Goal: Task Accomplishment & Management: Use online tool/utility

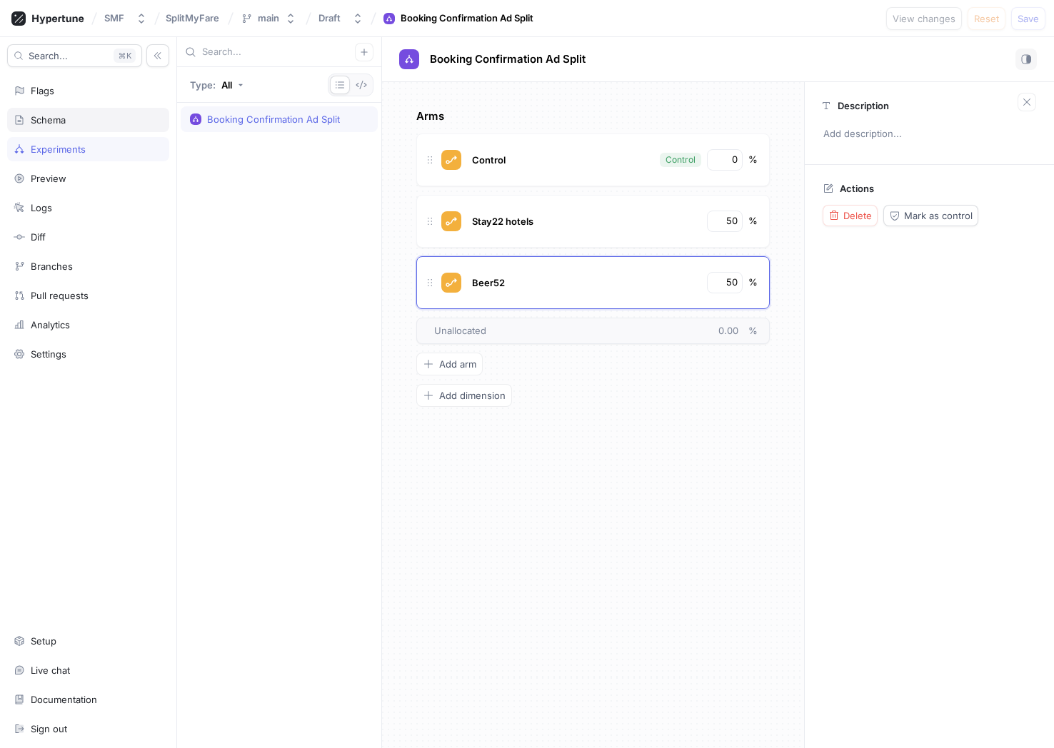
click at [61, 116] on div "Schema" at bounding box center [48, 119] width 35 height 11
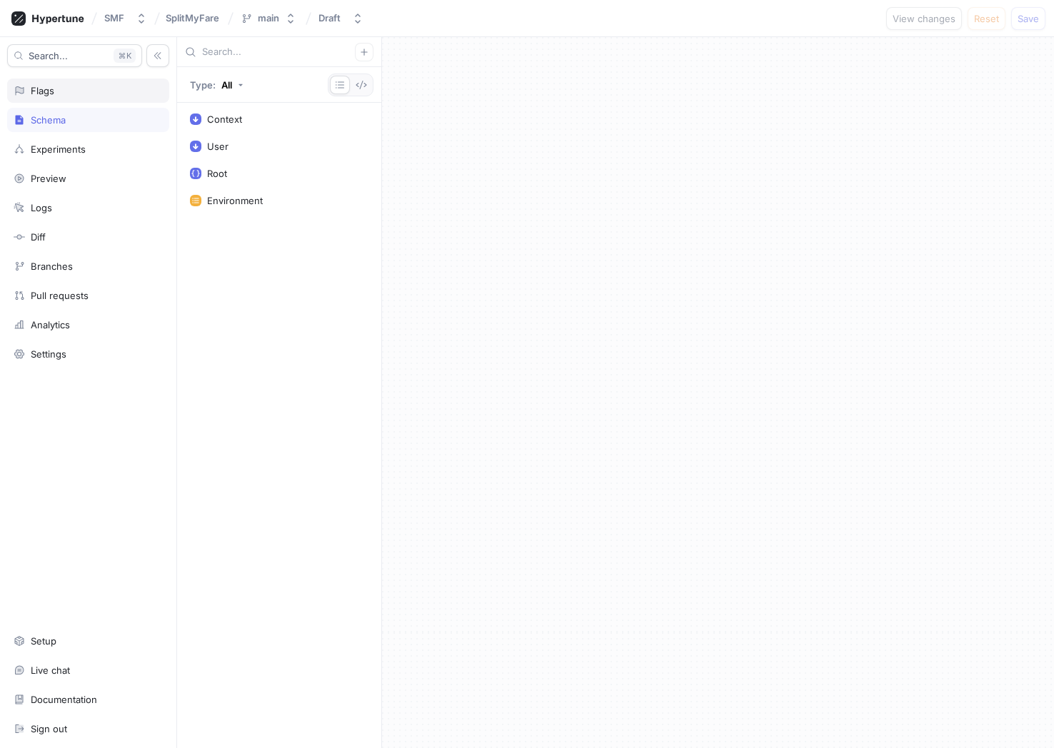
click at [52, 96] on div "Flags" at bounding box center [43, 90] width 24 height 11
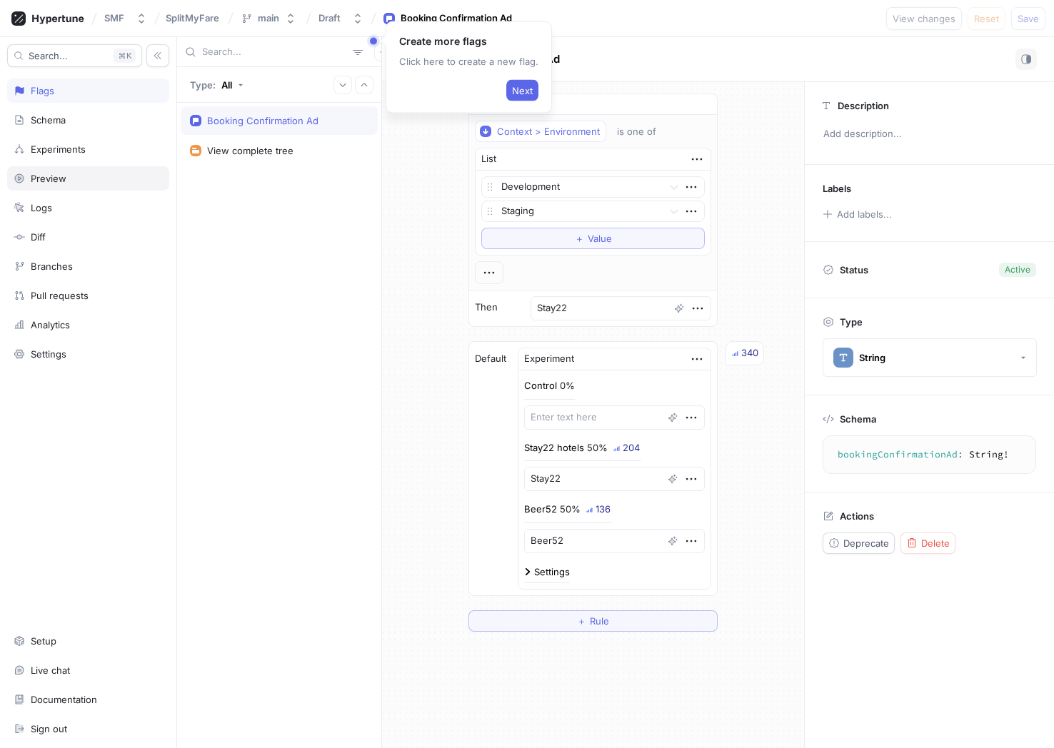
click at [68, 173] on div "Preview" at bounding box center [88, 178] width 149 height 11
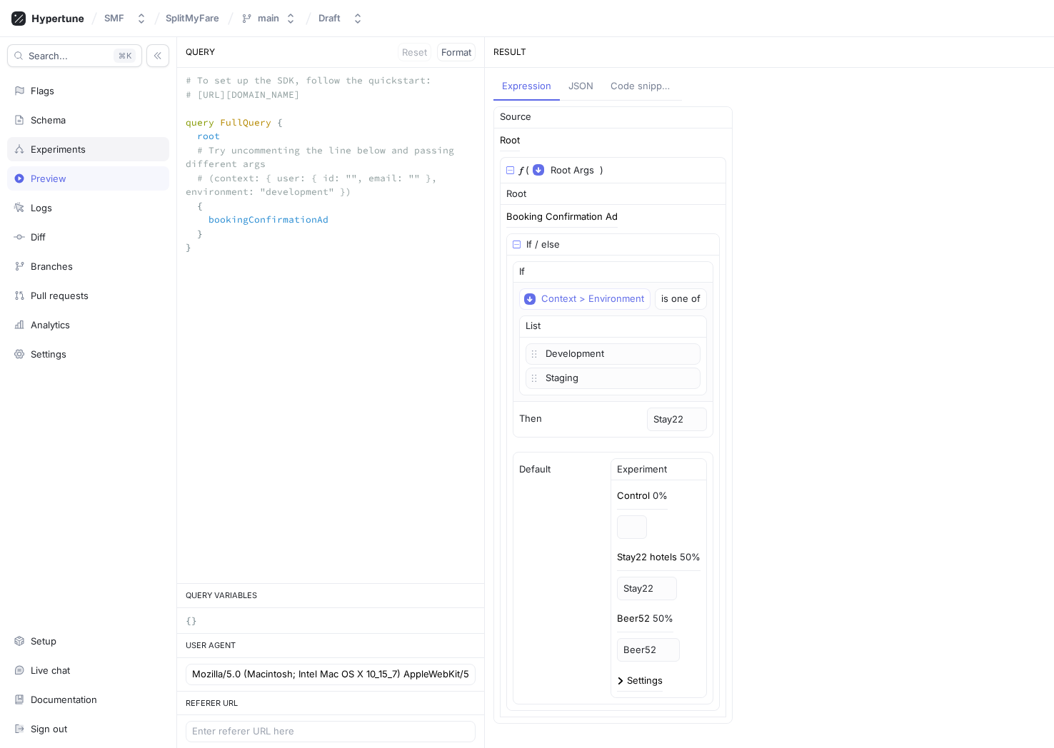
click at [56, 149] on div "Experiments" at bounding box center [58, 149] width 55 height 11
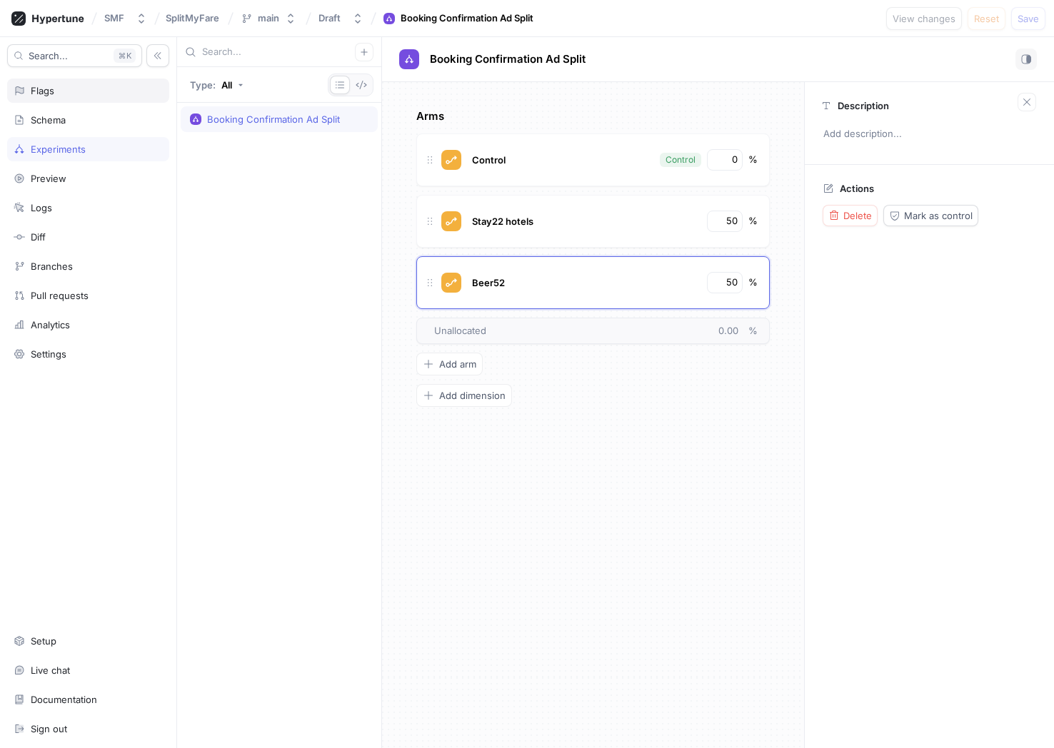
click at [55, 95] on div "Flags" at bounding box center [88, 90] width 149 height 11
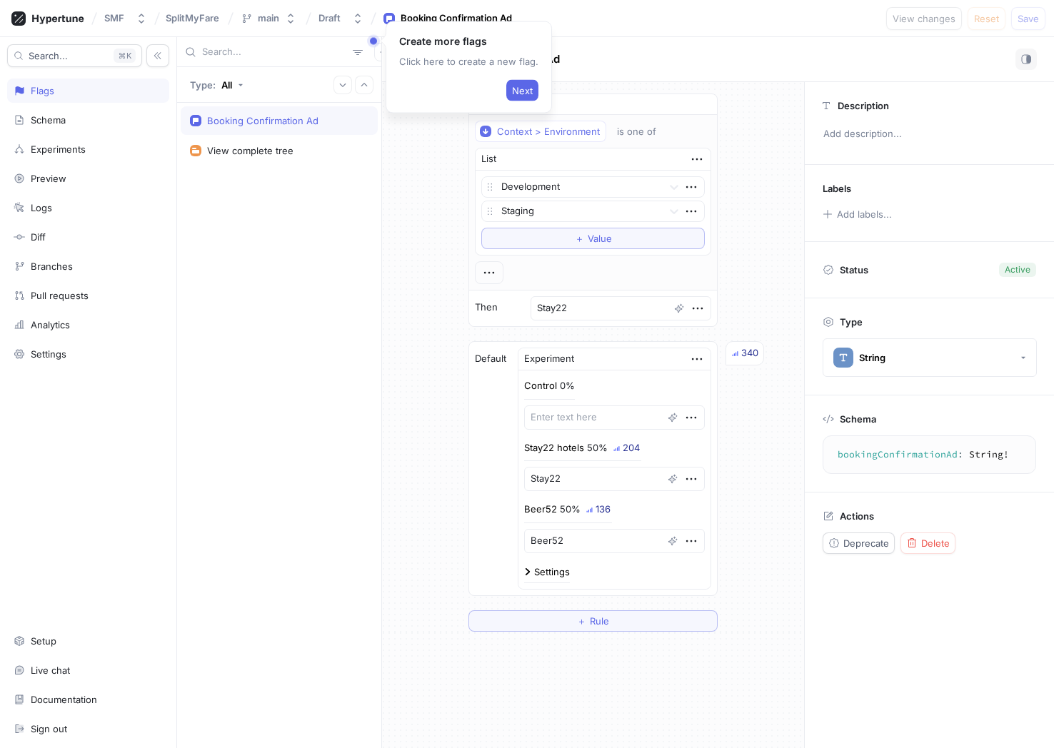
click at [667, 43] on div "Booking Confirmation Ad" at bounding box center [718, 59] width 672 height 45
click at [516, 88] on span "Next" at bounding box center [522, 90] width 21 height 9
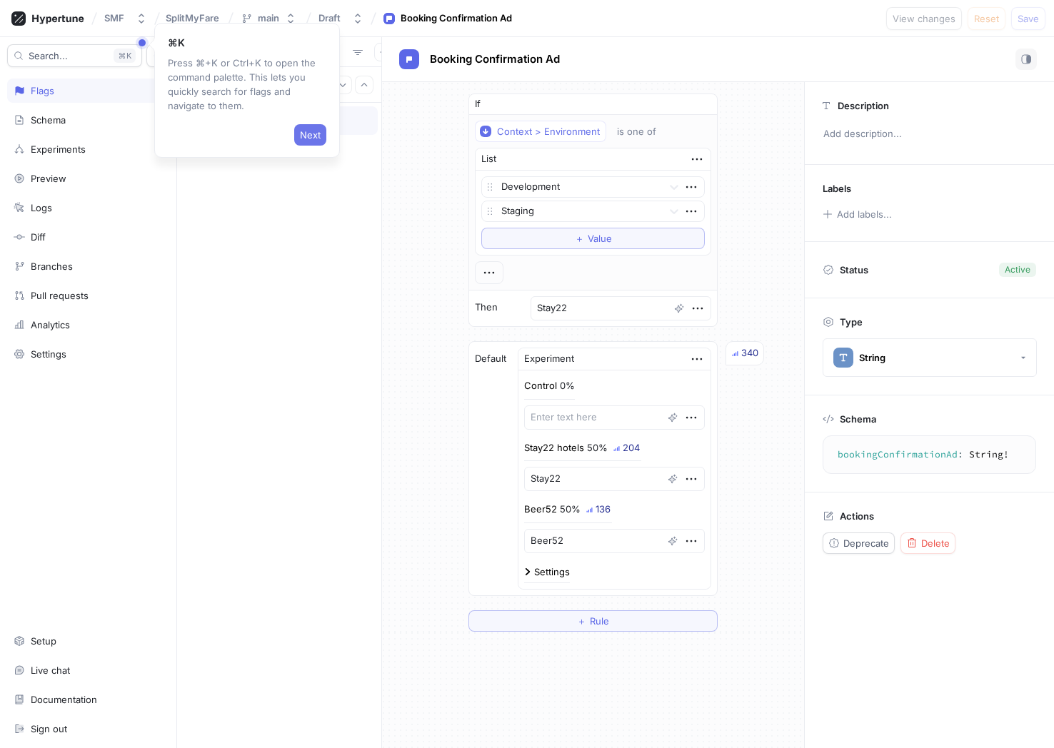
click at [306, 133] on span "Next" at bounding box center [310, 135] width 21 height 9
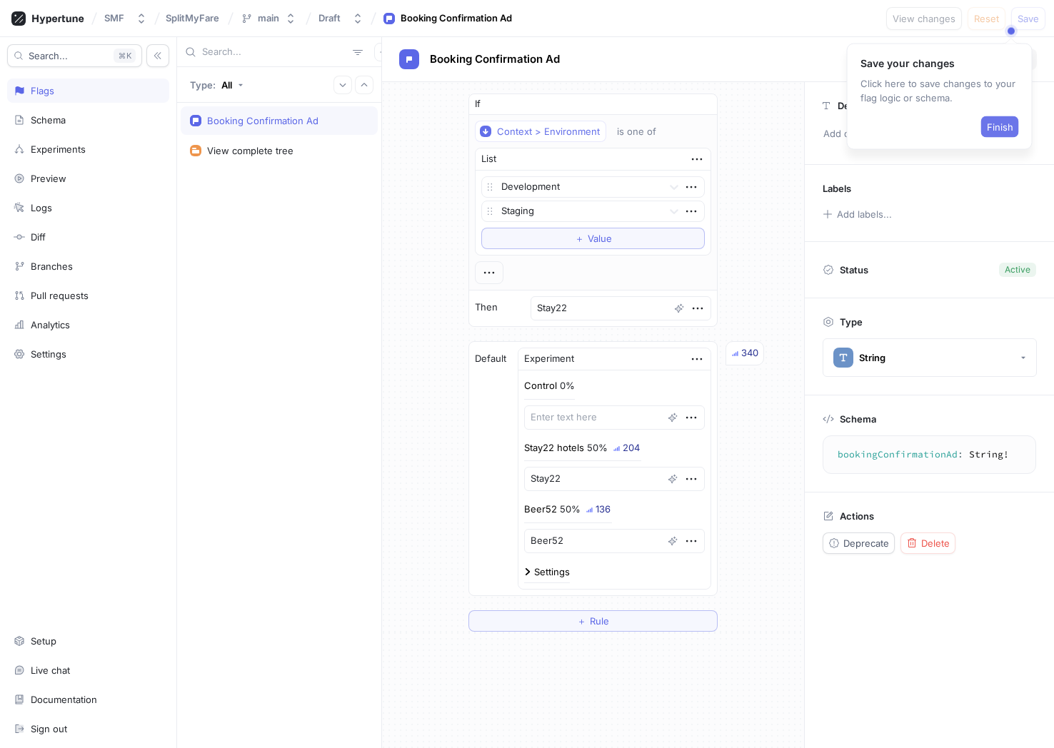
click at [997, 125] on span "Finish" at bounding box center [1000, 127] width 26 height 9
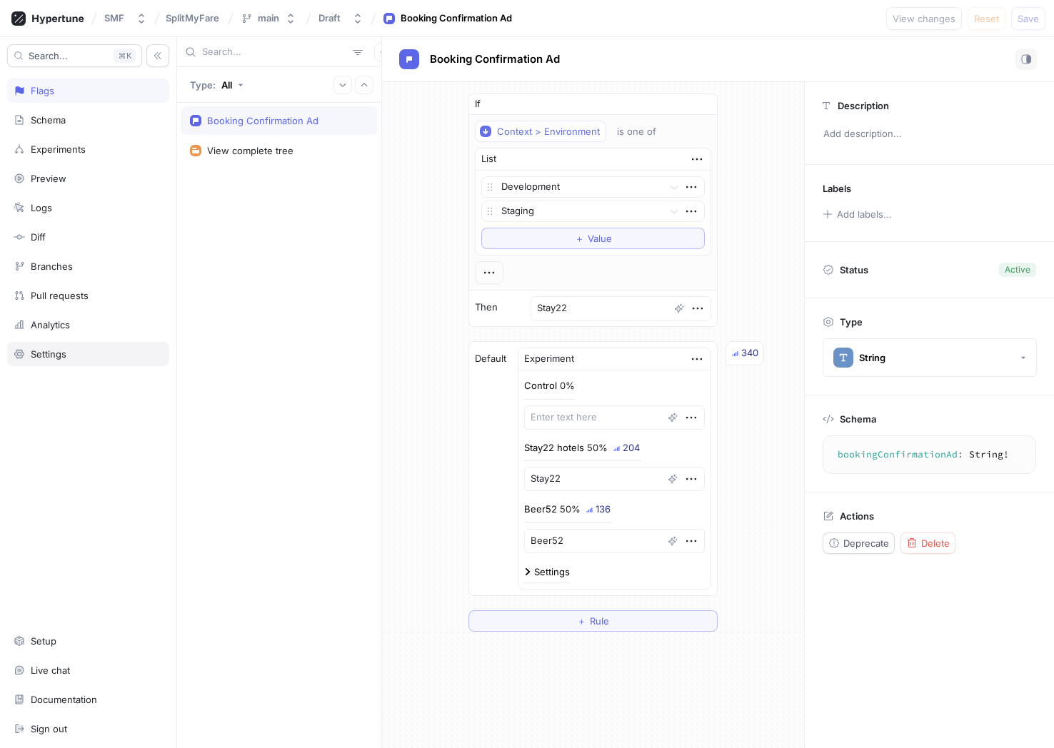
click at [45, 354] on div "Settings" at bounding box center [49, 353] width 36 height 11
type textarea "x"
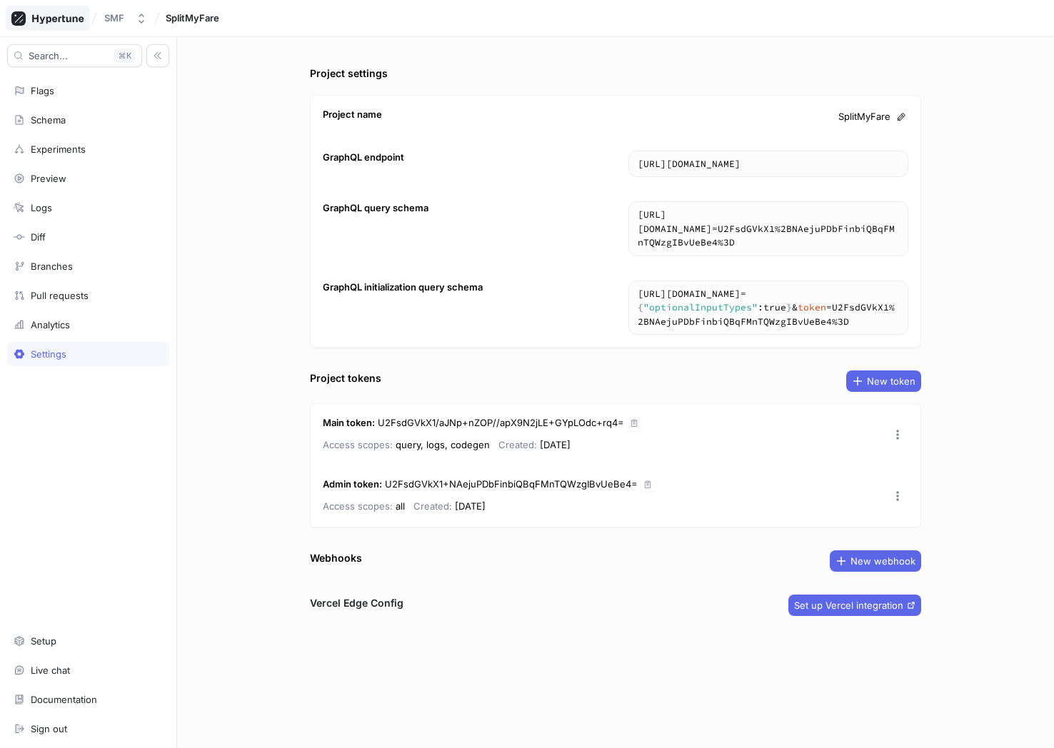
click at [37, 24] on icon at bounding box center [47, 18] width 73 height 14
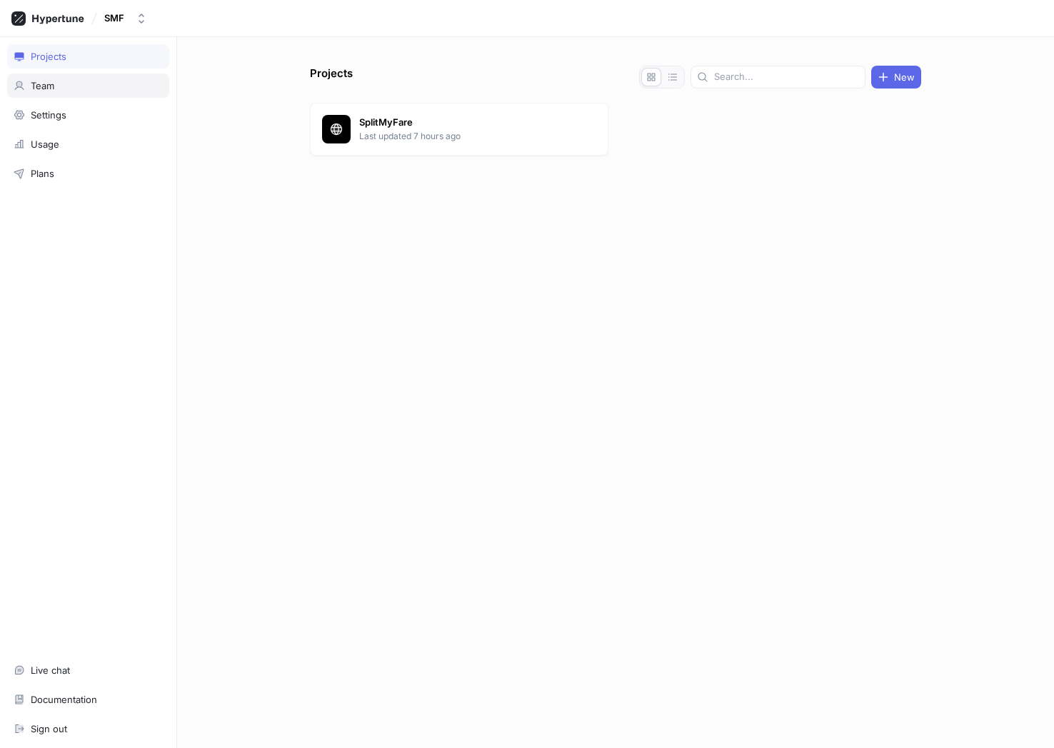
click at [60, 92] on div "Team" at bounding box center [88, 86] width 162 height 24
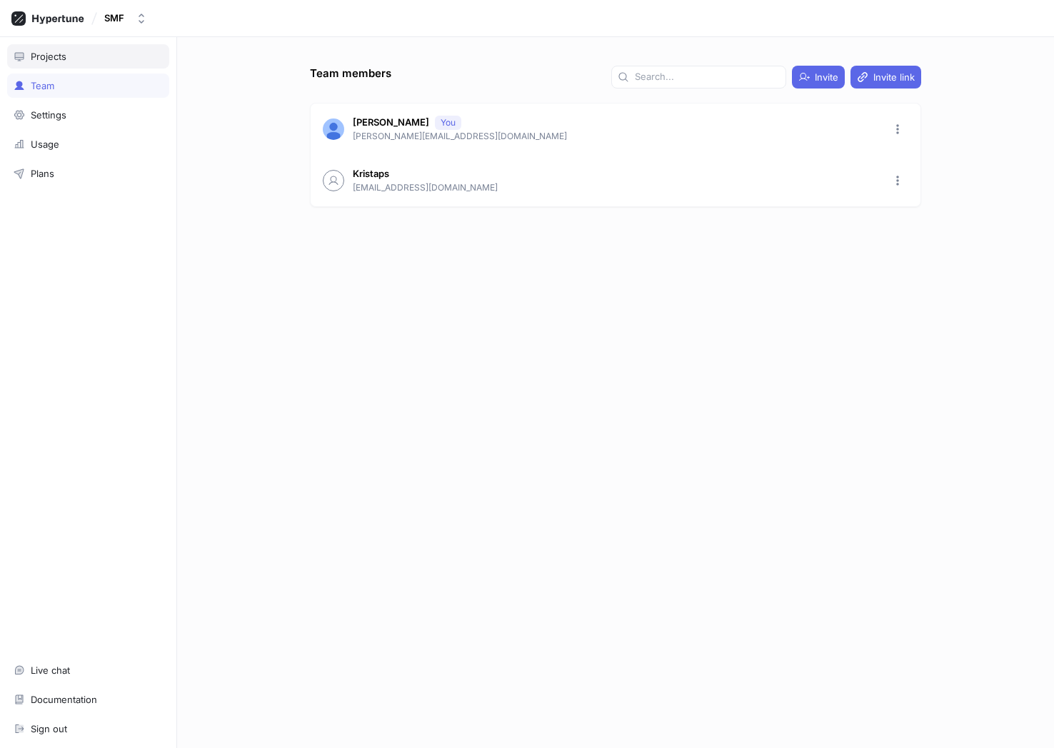
click at [56, 56] on div "Projects" at bounding box center [49, 56] width 36 height 11
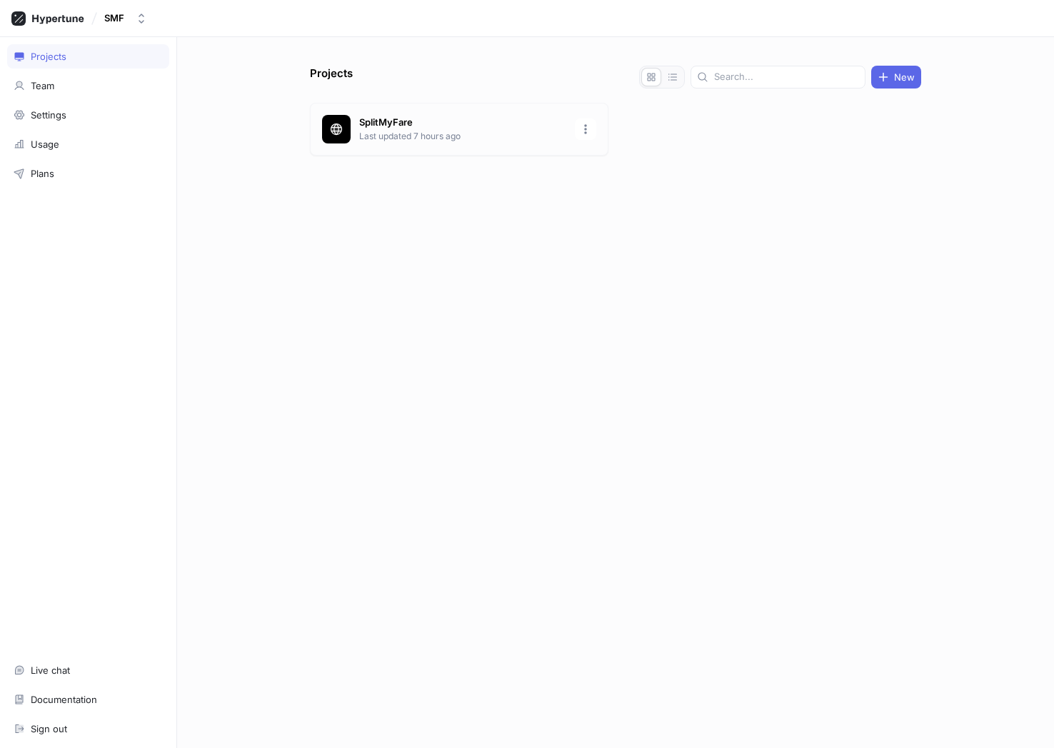
click at [438, 133] on p "Last updated 7 hours ago" at bounding box center [462, 136] width 207 height 13
